Goal: Entertainment & Leisure: Consume media (video, audio)

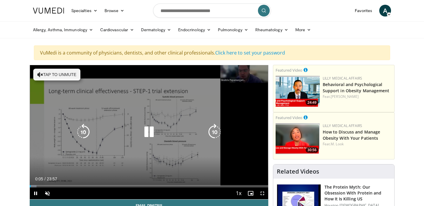
click at [151, 131] on icon "Video Player" at bounding box center [149, 132] width 16 height 16
click at [71, 73] on button "Tap to unmute" at bounding box center [56, 75] width 47 height 12
click at [143, 133] on icon "Video Player" at bounding box center [149, 132] width 16 height 16
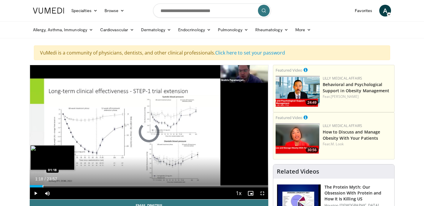
click at [43, 184] on div "Loaded : 0.00% 01:18 01:18" at bounding box center [149, 185] width 239 height 6
